Goal: Task Accomplishment & Management: Manage account settings

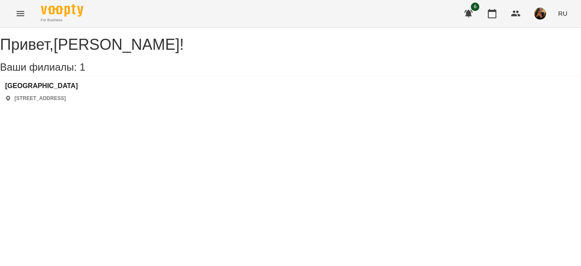
click at [21, 11] on icon "Menu" at bounding box center [20, 14] width 10 height 10
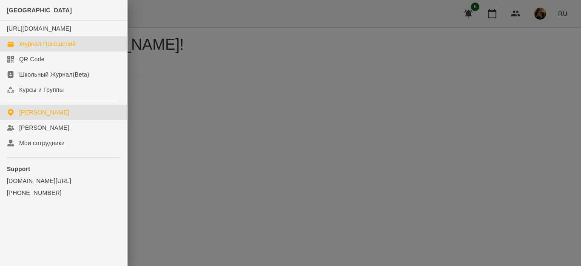
drag, startPoint x: 51, startPoint y: 51, endPoint x: 54, endPoint y: 48, distance: 5.1
click at [51, 48] on div "Журнал Посещений" at bounding box center [47, 44] width 57 height 9
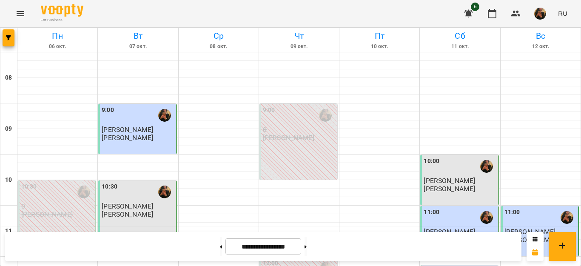
scroll to position [463, 0]
click at [307, 246] on button at bounding box center [306, 246] width 2 height 19
type input "**********"
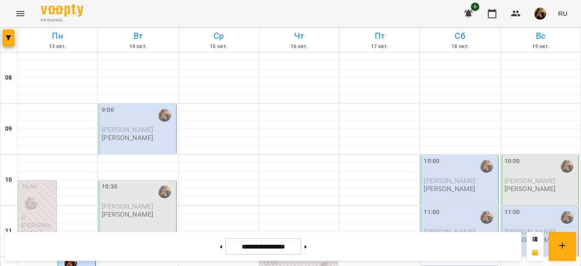
scroll to position [0, 0]
click at [152, 141] on p "[PERSON_NAME]" at bounding box center [127, 137] width 51 height 7
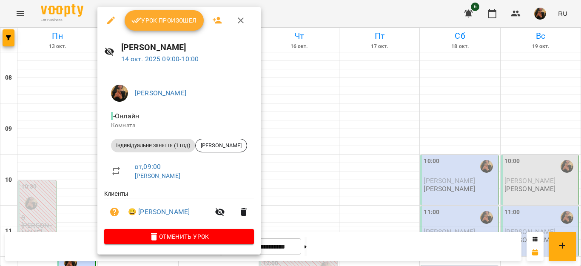
click at [188, 27] on button "Урок произошел" at bounding box center [164, 20] width 79 height 20
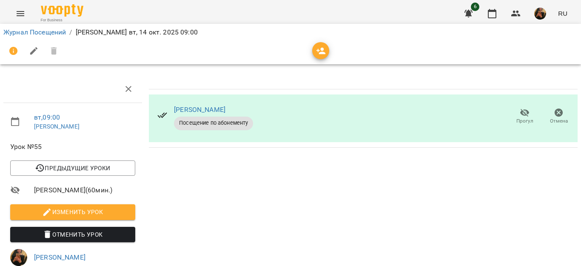
click at [19, 11] on icon "Menu" at bounding box center [20, 14] width 10 height 10
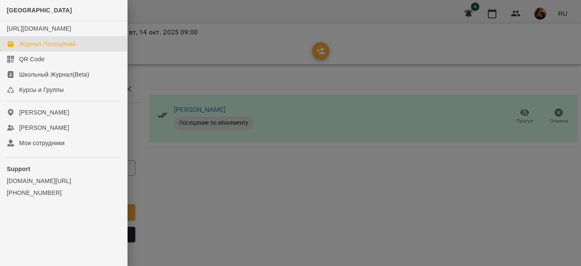
click at [47, 48] on div "Журнал Посещений" at bounding box center [47, 44] width 57 height 9
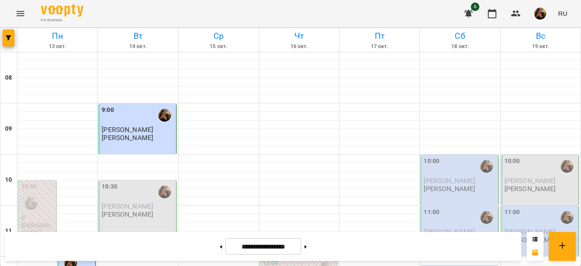
scroll to position [505, 0]
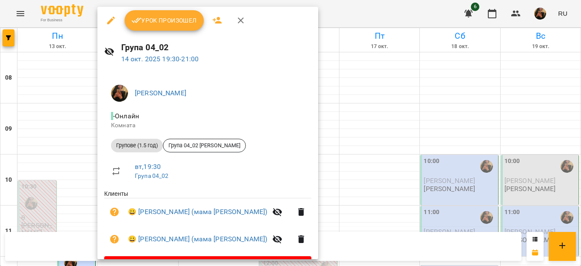
click at [176, 23] on span "Урок произошел" at bounding box center [164, 20] width 66 height 10
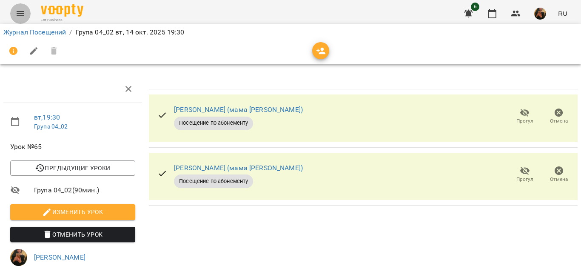
click at [19, 12] on icon "Menu" at bounding box center [20, 14] width 10 height 10
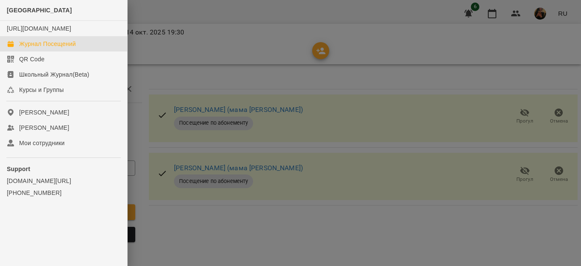
click at [39, 48] on div "Журнал Посещений" at bounding box center [47, 44] width 57 height 9
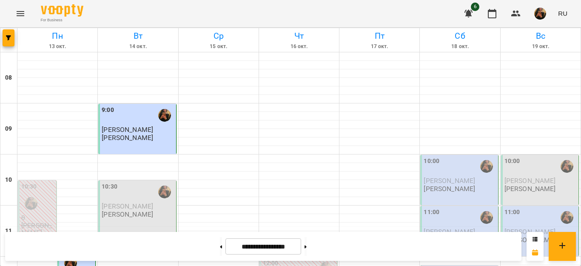
scroll to position [43, 0]
click at [138, 202] on span "[PERSON_NAME]" at bounding box center [127, 206] width 51 height 8
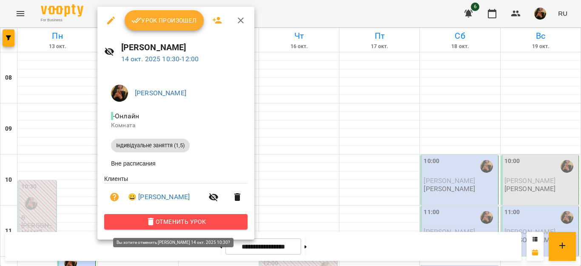
click at [168, 223] on span "Отменить Урок" at bounding box center [176, 222] width 130 height 10
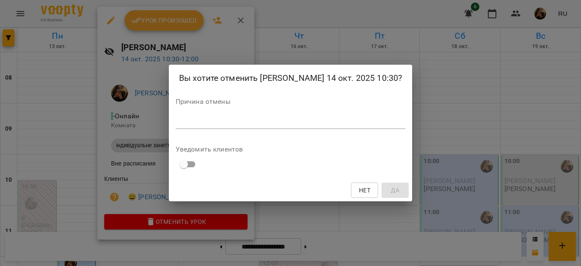
click at [249, 126] on textarea at bounding box center [291, 122] width 230 height 8
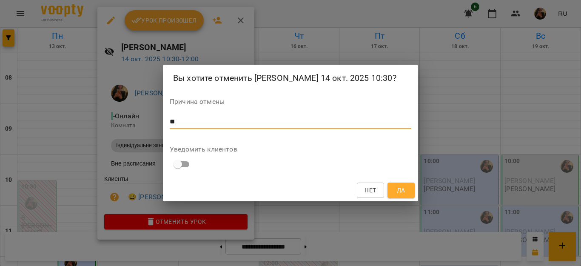
type textarea "**"
click at [394, 197] on button "Да" at bounding box center [401, 190] width 27 height 15
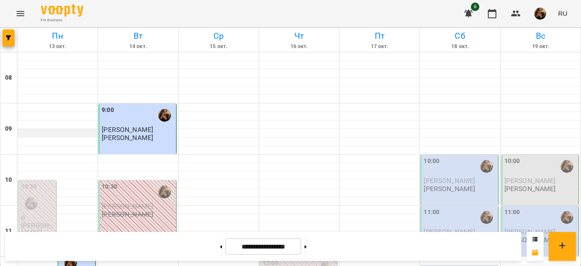
scroll to position [213, 0]
click at [220, 244] on button at bounding box center [221, 246] width 2 height 19
type input "**********"
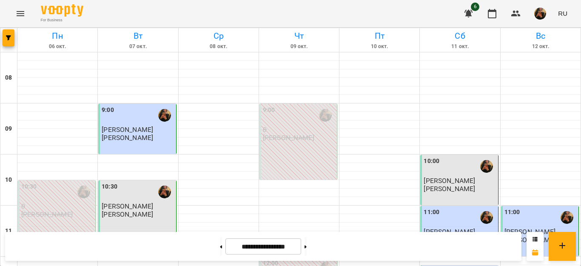
scroll to position [250, 0]
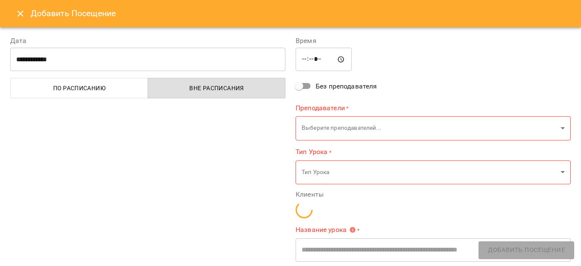
click at [19, 9] on icon "Close" at bounding box center [20, 14] width 10 height 10
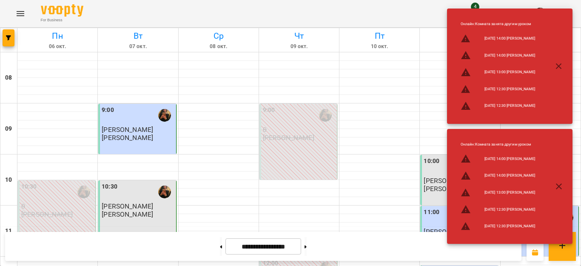
scroll to position [208, 0]
click at [15, 13] on icon "Menu" at bounding box center [20, 14] width 10 height 10
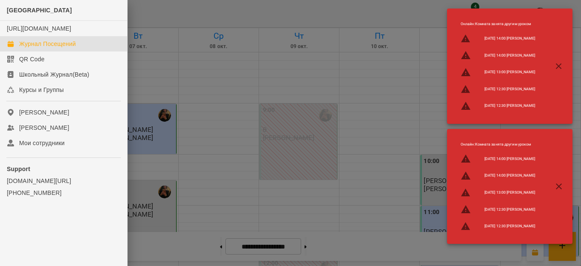
click at [48, 48] on div "Журнал Посещений" at bounding box center [47, 44] width 57 height 9
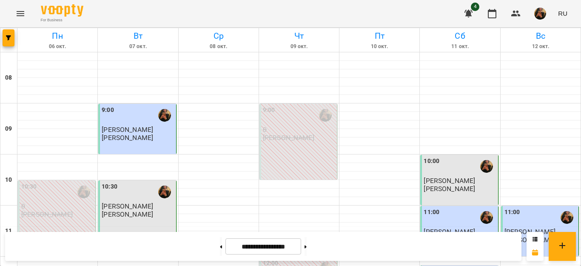
scroll to position [591, 0]
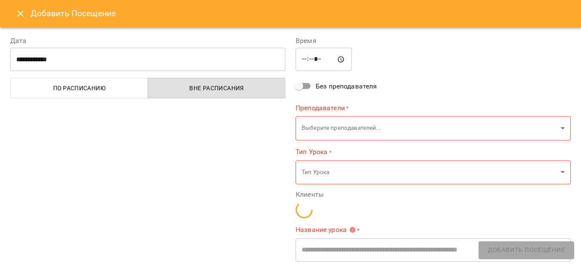
type input "**********"
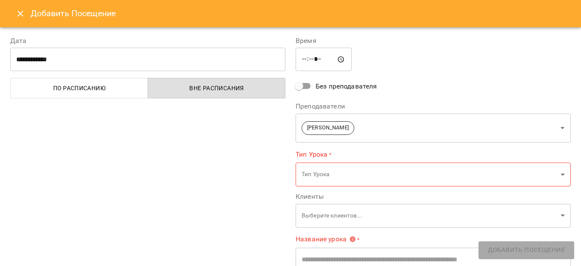
click at [20, 12] on icon "Close" at bounding box center [20, 14] width 10 height 10
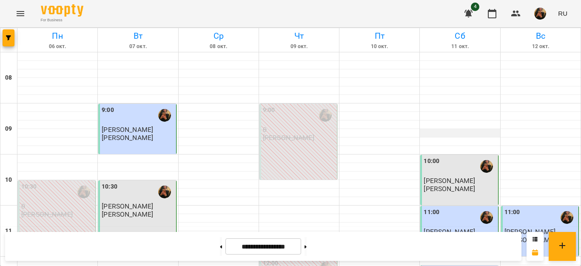
scroll to position [553, 0]
